Goal: Task Accomplishment & Management: Use online tool/utility

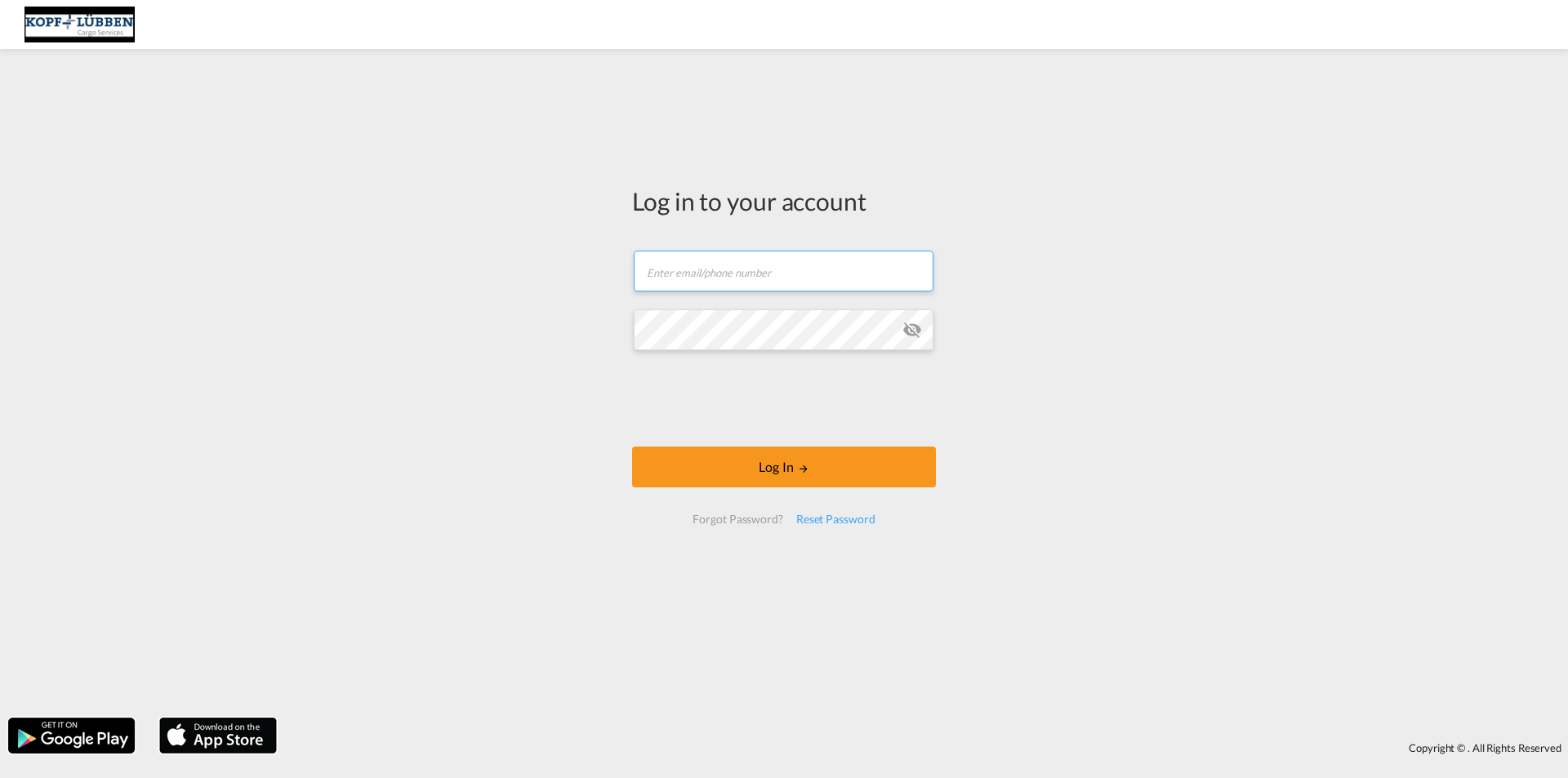
type input "[EMAIL_ADDRESS][PERSON_NAME][DOMAIN_NAME]"
click at [114, 297] on div "Log in to your account [EMAIL_ADDRESS][PERSON_NAME][DOMAIN_NAME] Log In Forgot …" at bounding box center [784, 384] width 1568 height 652
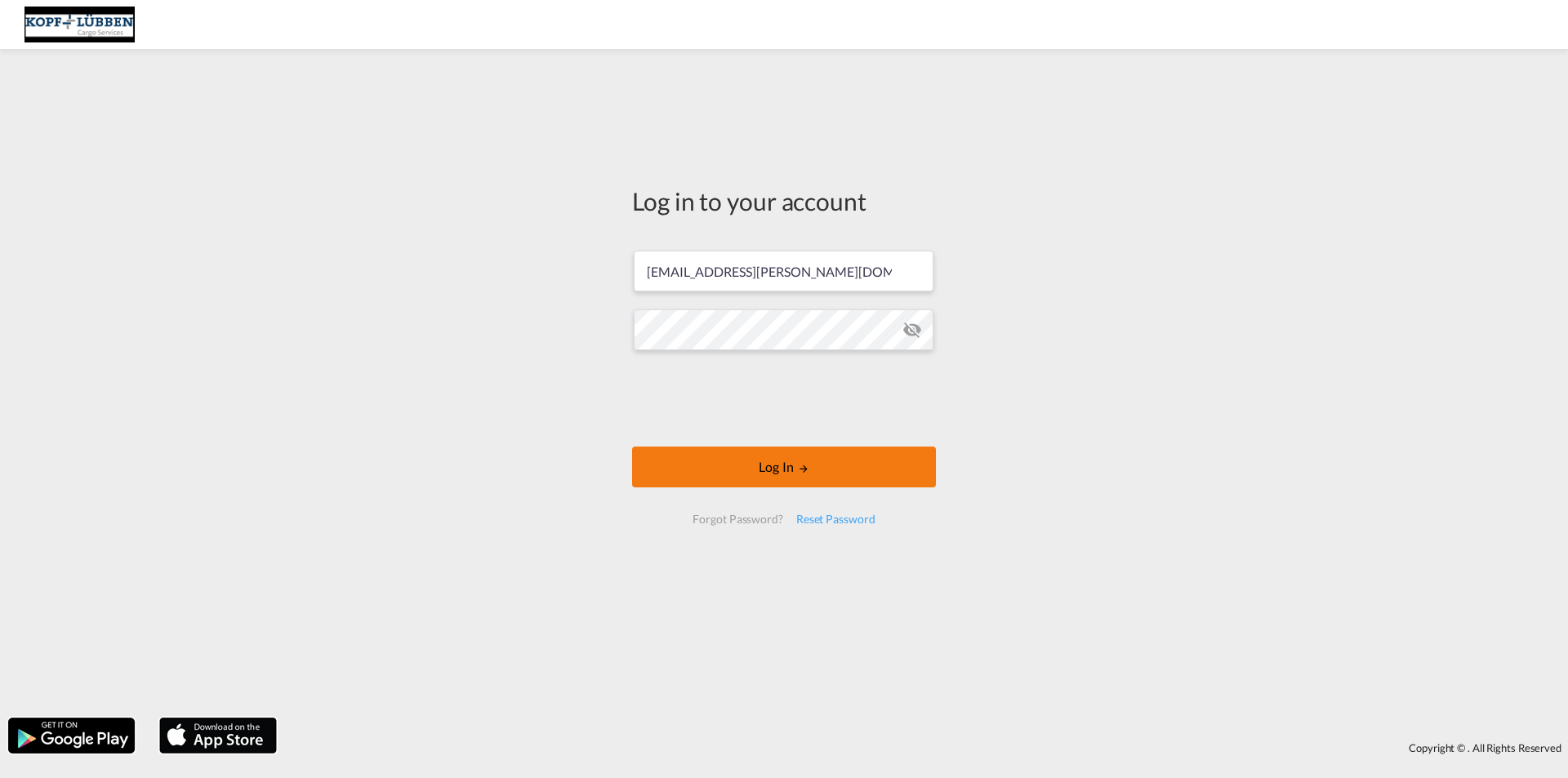
click at [770, 465] on button "Log In" at bounding box center [784, 467] width 304 height 41
